Goal: Use online tool/utility: Utilize a website feature to perform a specific function

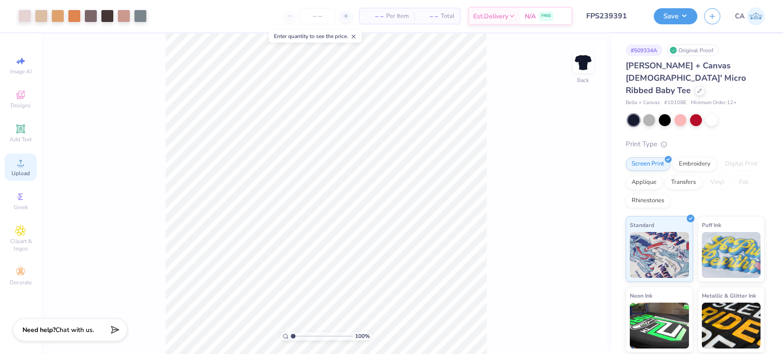
click at [26, 170] on div "Upload" at bounding box center [21, 167] width 32 height 27
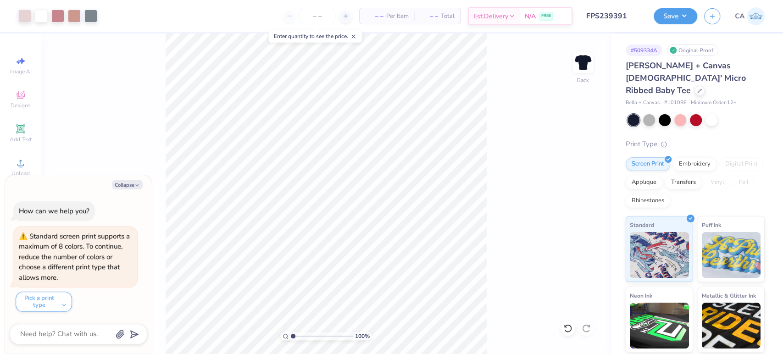
type textarea "x"
click at [569, 152] on input "11.02" at bounding box center [576, 151] width 33 height 13
type input "9.5"
type textarea "x"
type input "9.50"
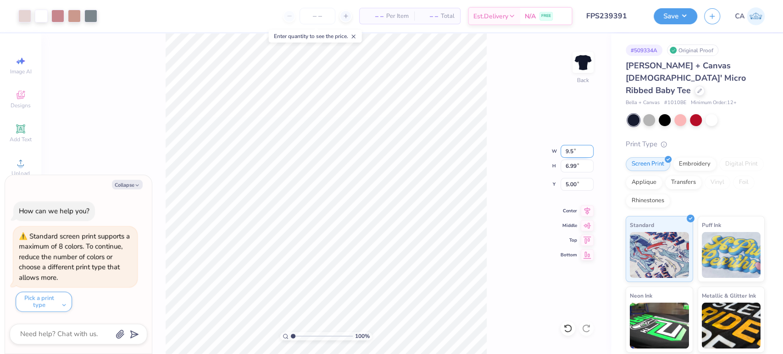
type input "6.03"
type input "5.49"
type textarea "x"
type input "2.94"
click at [304, 337] on input "range" at bounding box center [322, 336] width 62 height 8
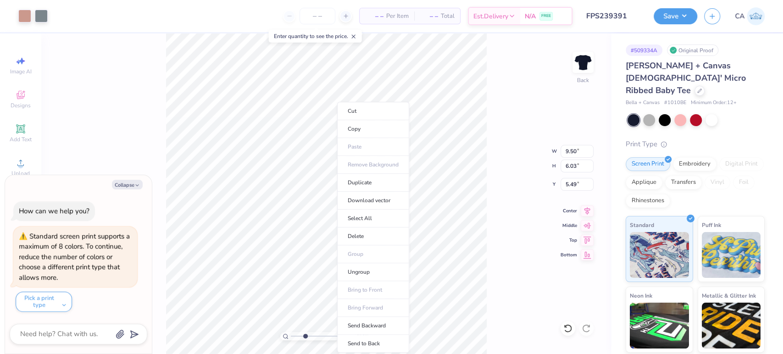
type textarea "x"
type input "1"
click at [355, 276] on li "Ungroup" at bounding box center [373, 272] width 72 height 18
type textarea "x"
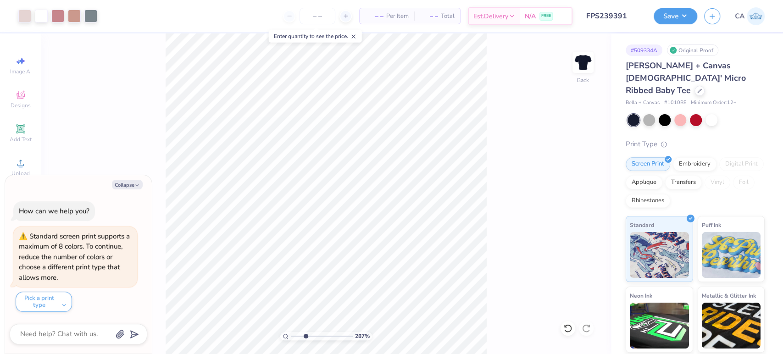
drag, startPoint x: 319, startPoint y: 332, endPoint x: 305, endPoint y: 326, distance: 15.2
type input "3.01"
click at [305, 332] on input "range" at bounding box center [322, 336] width 62 height 8
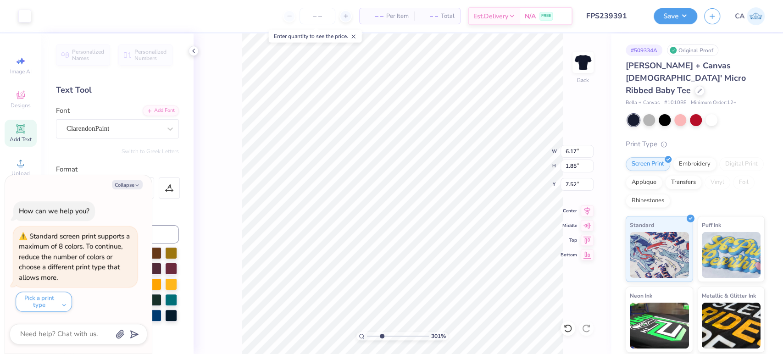
type textarea "x"
type input "0.94"
type input "0.36"
type input "5.95"
click at [132, 135] on div "Super Dream" at bounding box center [114, 129] width 96 height 14
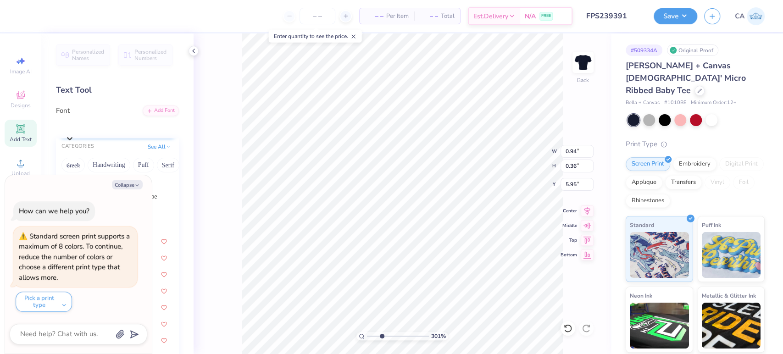
click at [74, 133] on div at bounding box center [69, 138] width 9 height 11
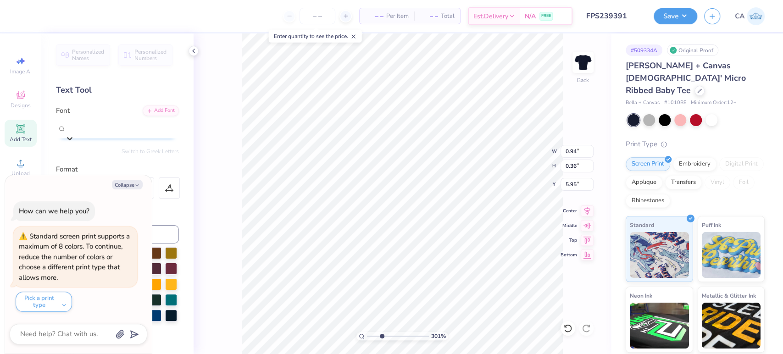
click at [72, 138] on icon at bounding box center [70, 139] width 6 height 3
click at [74, 134] on icon at bounding box center [69, 138] width 9 height 9
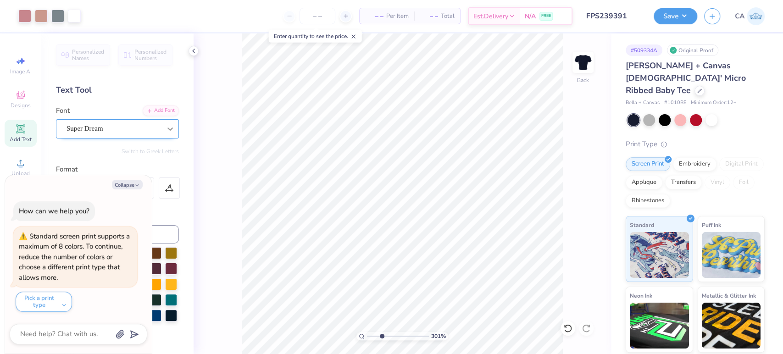
click at [166, 132] on icon at bounding box center [170, 128] width 9 height 9
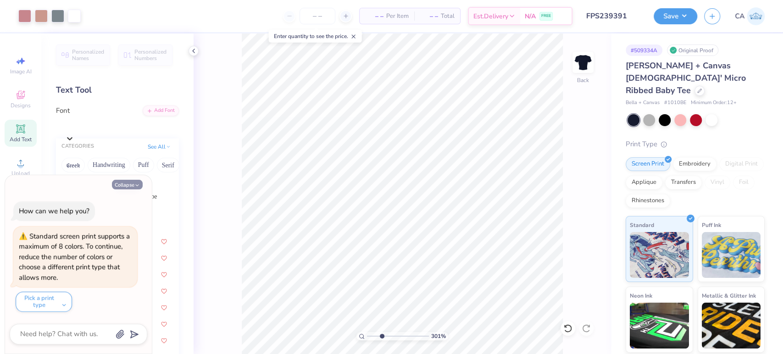
click at [134, 183] on icon "button" at bounding box center [137, 186] width 6 height 6
type textarea "x"
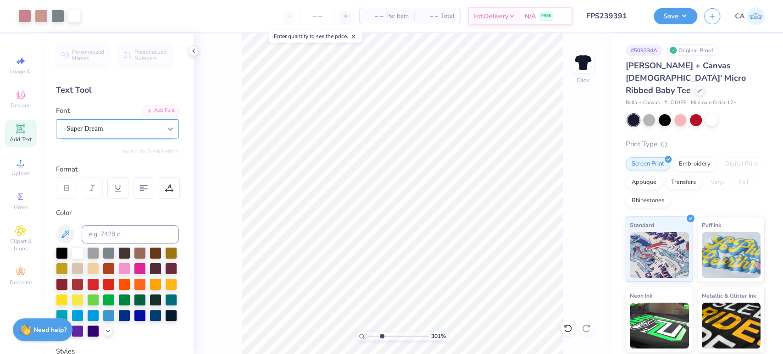
click at [166, 130] on icon at bounding box center [170, 128] width 9 height 9
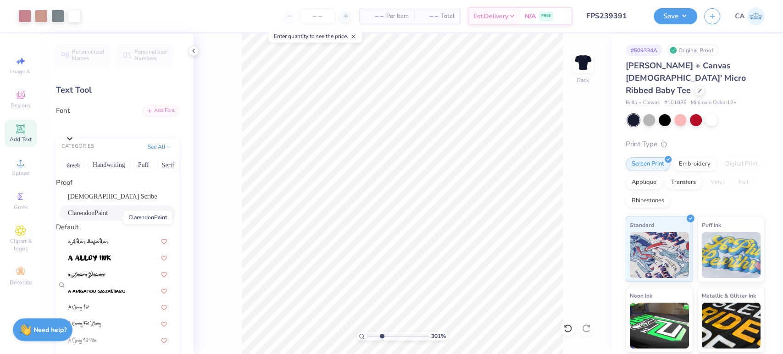
click at [101, 216] on span "ClarendonPaint" at bounding box center [88, 213] width 40 height 10
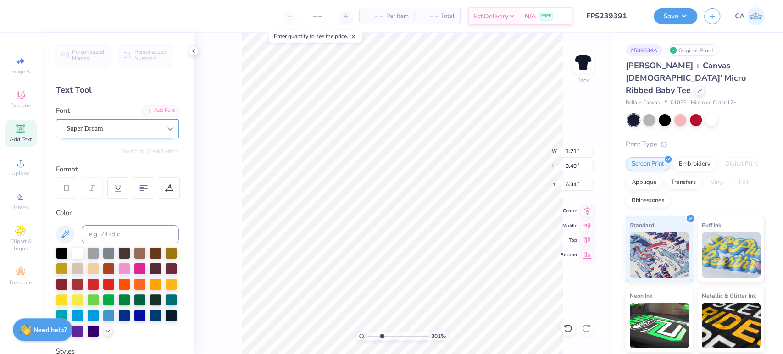
click at [166, 128] on icon at bounding box center [170, 128] width 9 height 9
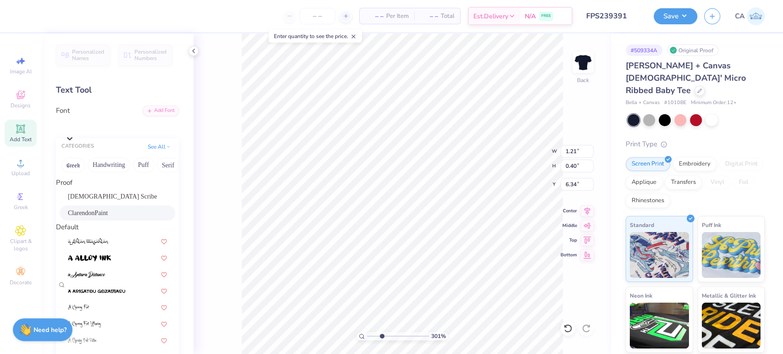
click at [108, 214] on span "ClarendonPaint" at bounding box center [88, 213] width 40 height 10
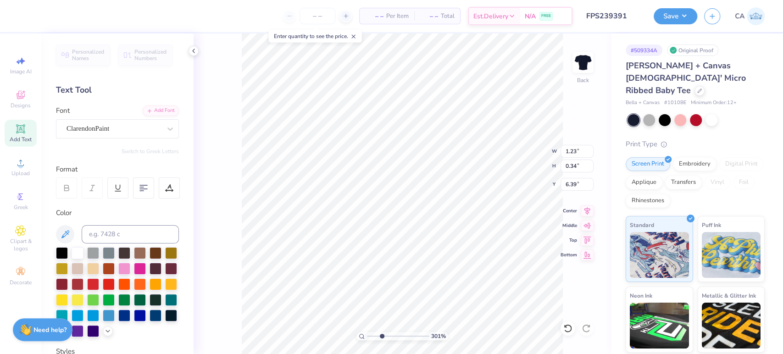
type input "1.23"
type input "0.34"
type input "6.39"
click at [582, 207] on icon at bounding box center [587, 209] width 13 height 11
click at [586, 207] on icon at bounding box center [587, 210] width 6 height 8
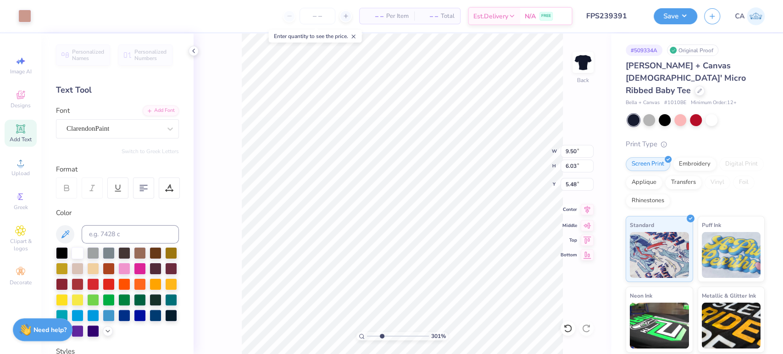
type input "1.01"
type input "0.34"
type input "5.99"
type input "1.23"
type input "0.75"
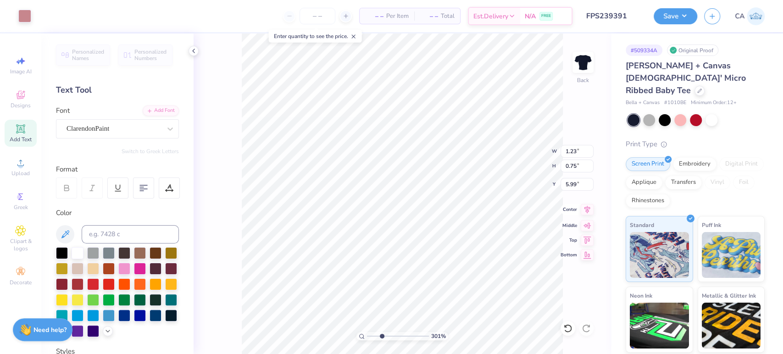
click at [585, 210] on icon at bounding box center [587, 209] width 13 height 11
drag, startPoint x: 382, startPoint y: 335, endPoint x: 369, endPoint y: 336, distance: 12.4
type input "1.04"
click at [369, 336] on input "range" at bounding box center [398, 336] width 62 height 8
click at [570, 188] on input "5.48" at bounding box center [576, 184] width 33 height 13
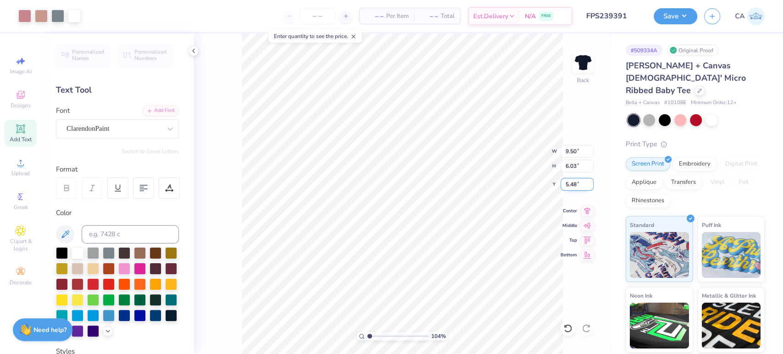
type input "3"
type input "2.00"
click at [680, 13] on button "Save" at bounding box center [675, 15] width 44 height 16
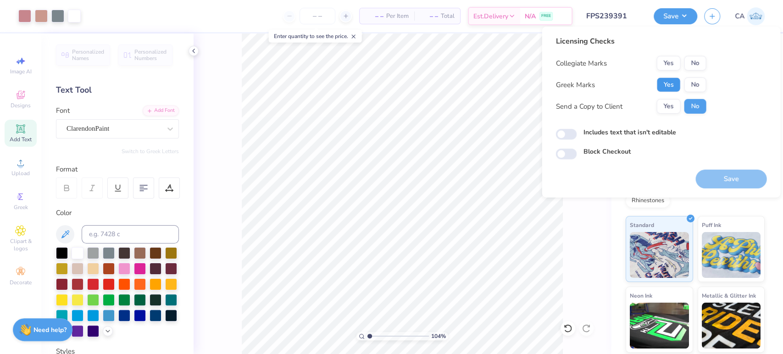
click at [675, 85] on button "Yes" at bounding box center [668, 85] width 24 height 15
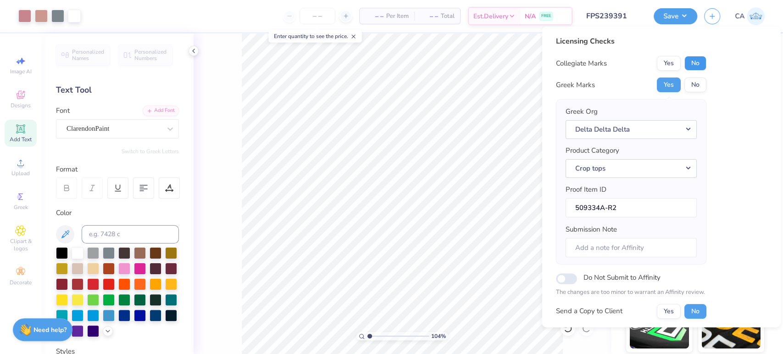
click at [690, 64] on button "No" at bounding box center [695, 63] width 22 height 15
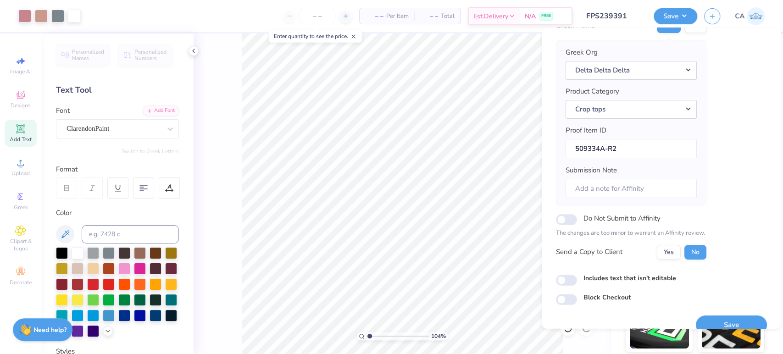
scroll to position [73, 0]
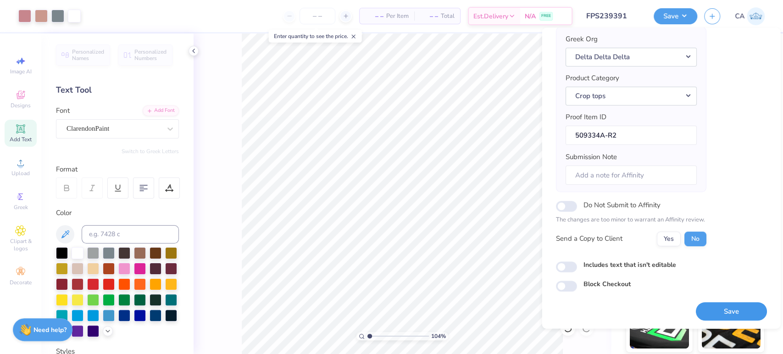
click at [706, 314] on button "Save" at bounding box center [730, 311] width 71 height 19
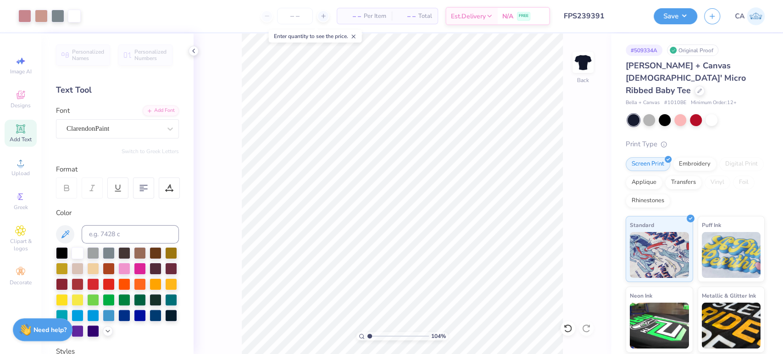
click at [604, 24] on input "FPS239391" at bounding box center [602, 16] width 90 height 18
